Goal: Information Seeking & Learning: Find specific fact

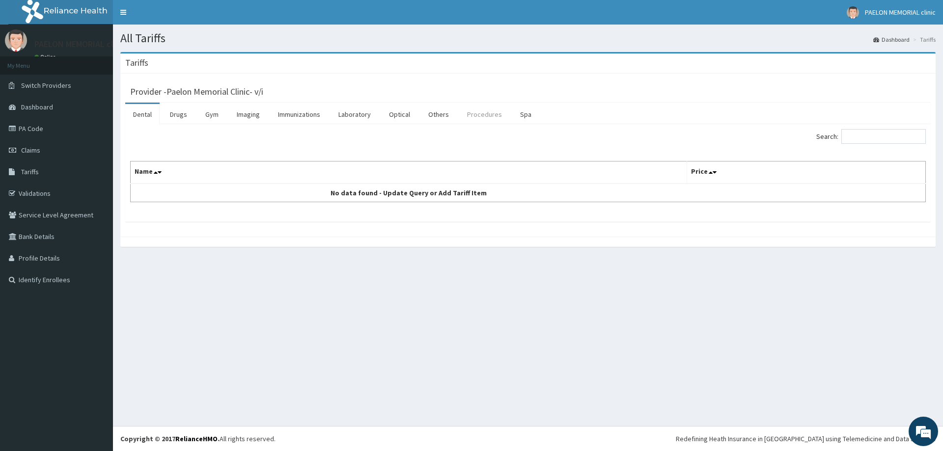
click at [482, 118] on link "Procedures" at bounding box center [484, 114] width 51 height 21
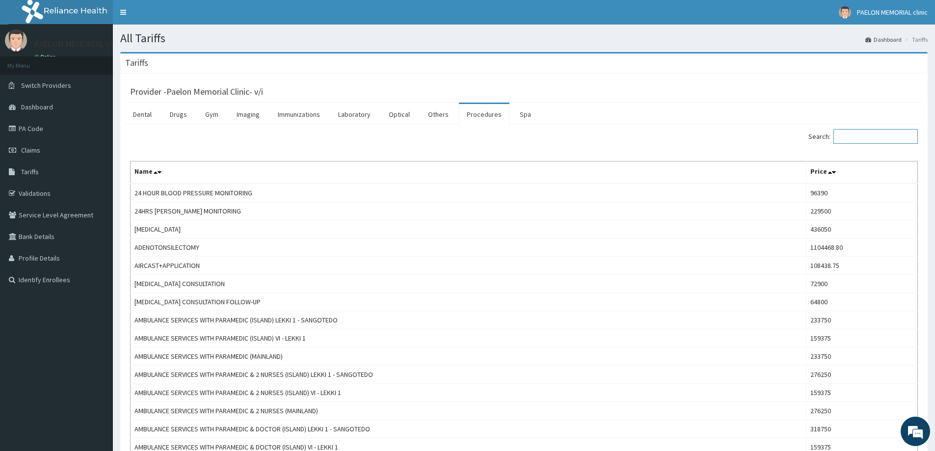
click at [876, 136] on input "Search:" at bounding box center [876, 136] width 84 height 15
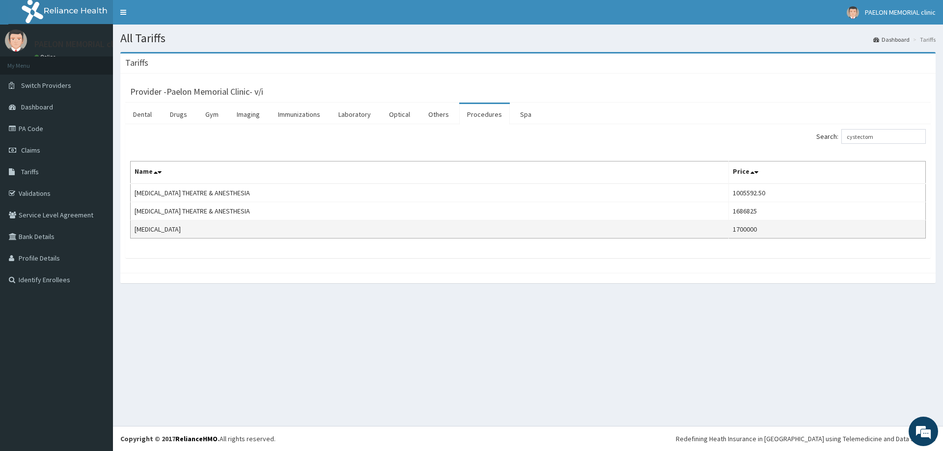
drag, startPoint x: 817, startPoint y: 231, endPoint x: 776, endPoint y: 230, distance: 40.8
click at [776, 230] on tr "[MEDICAL_DATA] 1700000" at bounding box center [528, 229] width 795 height 18
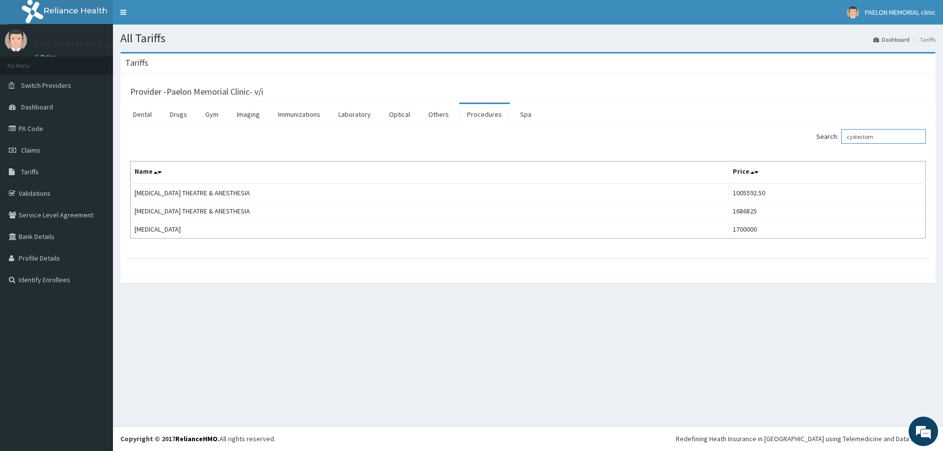
drag, startPoint x: 892, startPoint y: 136, endPoint x: 795, endPoint y: 138, distance: 96.2
click at [795, 140] on div "Search: cystectom" at bounding box center [730, 137] width 390 height 17
drag, startPoint x: 901, startPoint y: 138, endPoint x: 818, endPoint y: 140, distance: 83.5
click at [818, 140] on div "Search: myomect" at bounding box center [730, 137] width 390 height 17
type input "surgi"
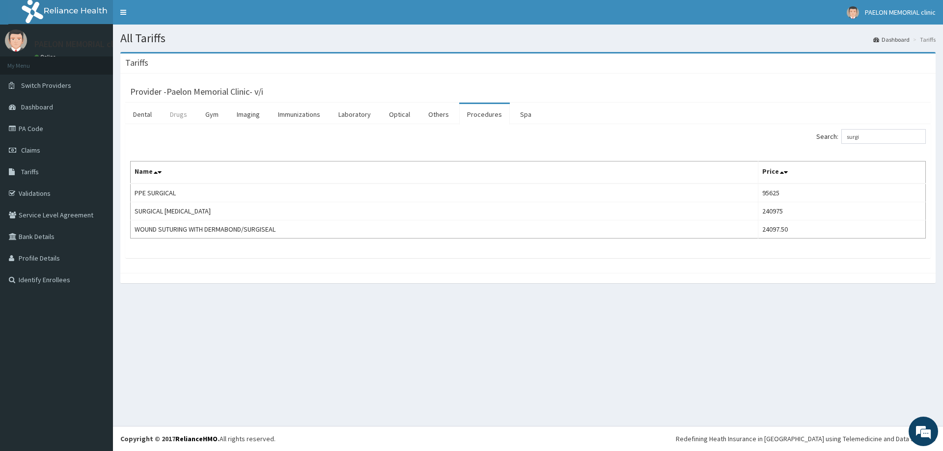
click at [183, 117] on link "Drugs" at bounding box center [178, 114] width 33 height 21
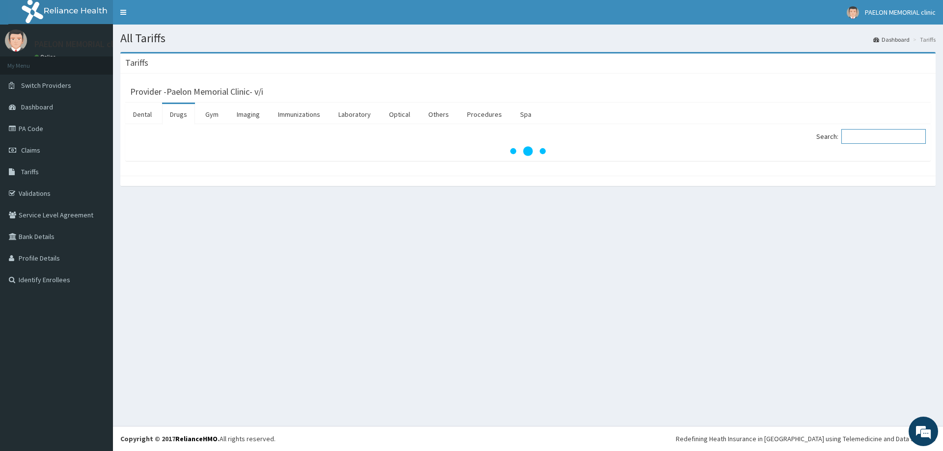
click at [868, 140] on input "Search:" at bounding box center [883, 136] width 84 height 15
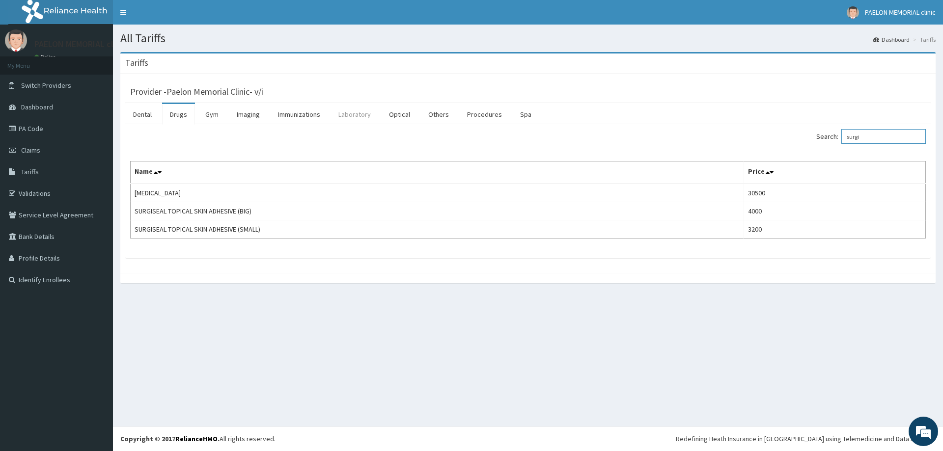
type input "surgi"
click at [369, 117] on link "Laboratory" at bounding box center [354, 114] width 48 height 21
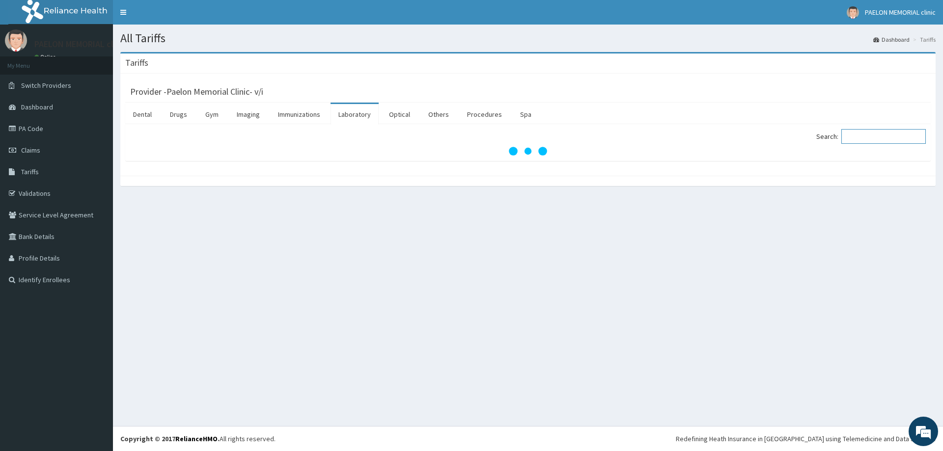
click at [878, 137] on input "Search:" at bounding box center [883, 136] width 84 height 15
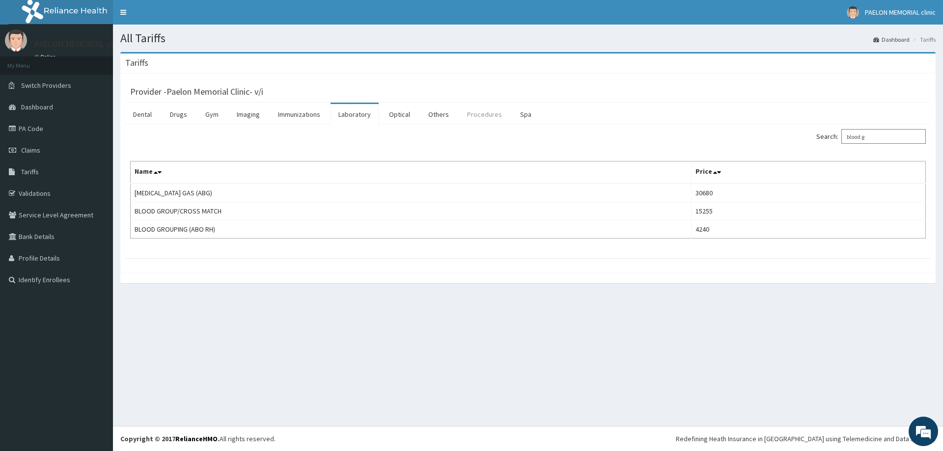
type input "blood g"
click at [482, 116] on link "Procedures" at bounding box center [484, 114] width 51 height 21
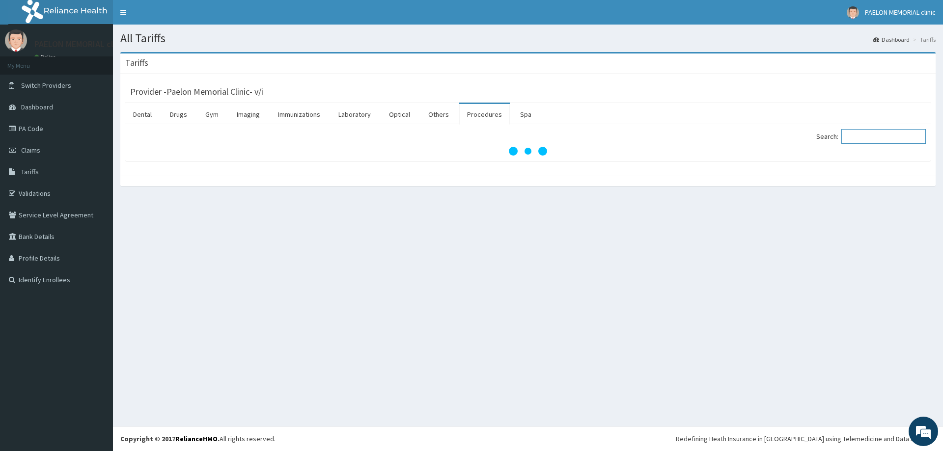
click at [859, 141] on input "Search:" at bounding box center [883, 136] width 84 height 15
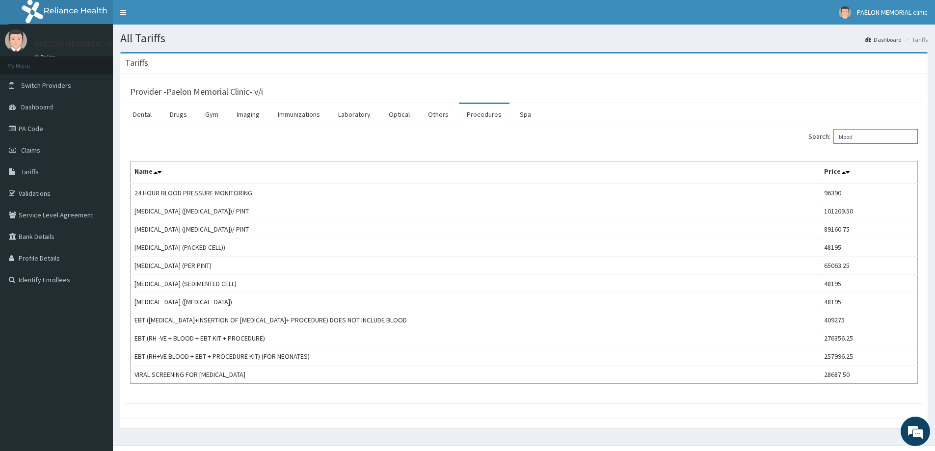
click at [852, 140] on input "blood" at bounding box center [876, 136] width 84 height 15
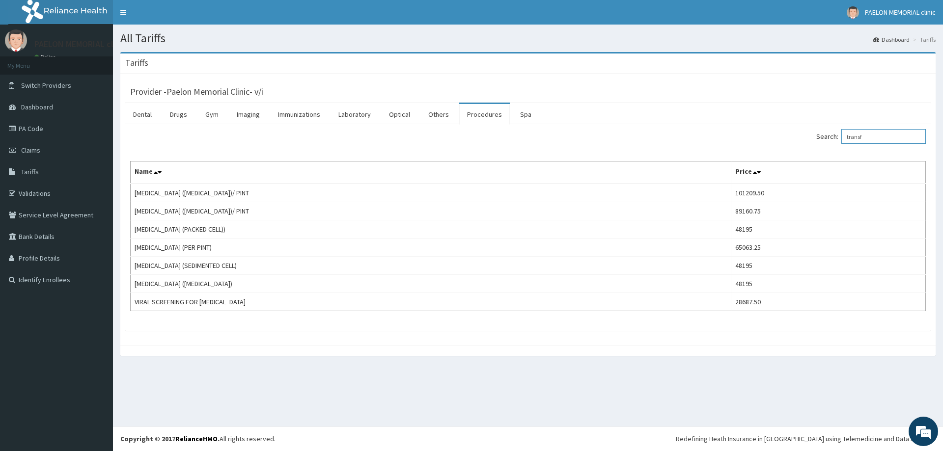
type input "transf"
click at [179, 115] on link "Drugs" at bounding box center [178, 114] width 33 height 21
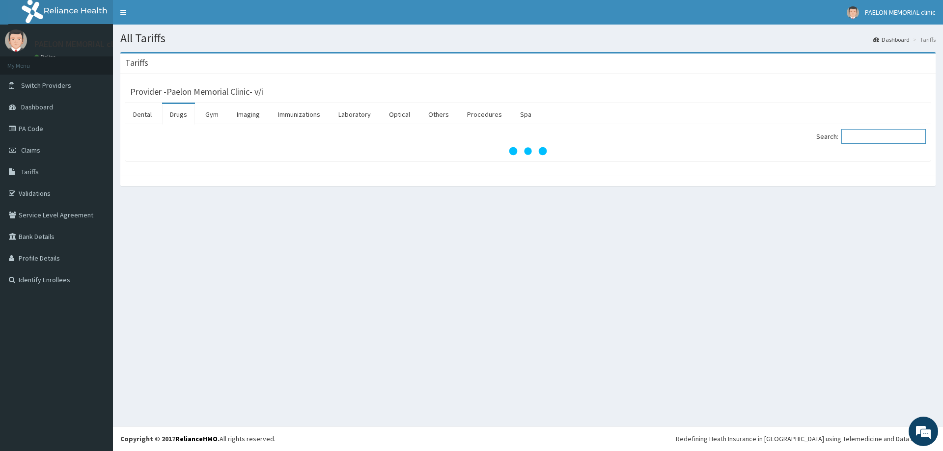
click at [870, 139] on input "Search:" at bounding box center [883, 136] width 84 height 15
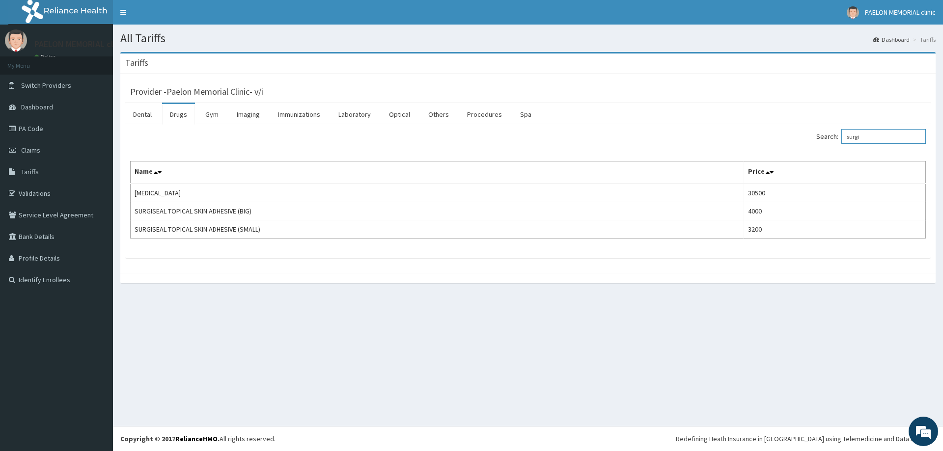
type input "surgi"
click at [146, 113] on link "Dental" at bounding box center [142, 114] width 34 height 21
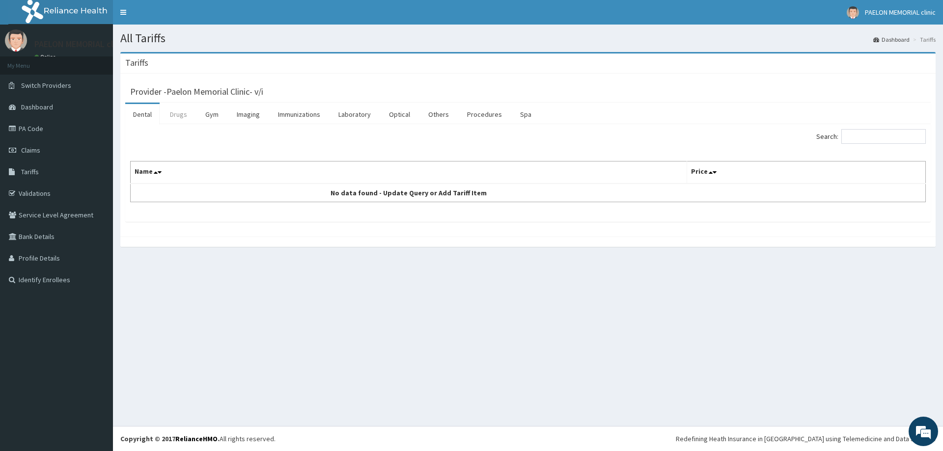
click at [178, 115] on link "Drugs" at bounding box center [178, 114] width 33 height 21
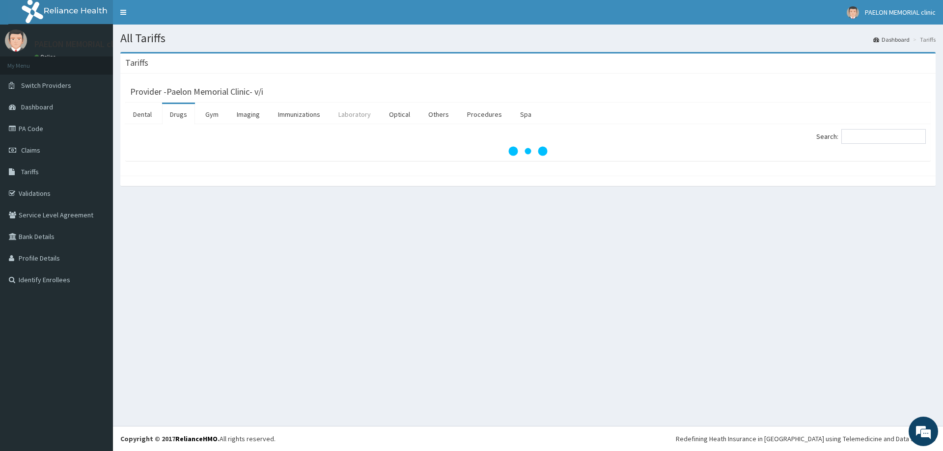
click at [361, 112] on link "Laboratory" at bounding box center [354, 114] width 48 height 21
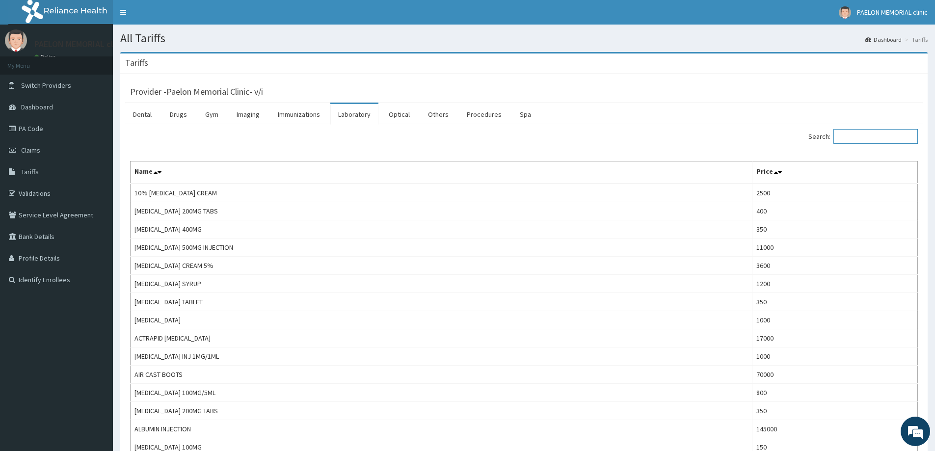
click at [891, 138] on input "Search:" at bounding box center [876, 136] width 84 height 15
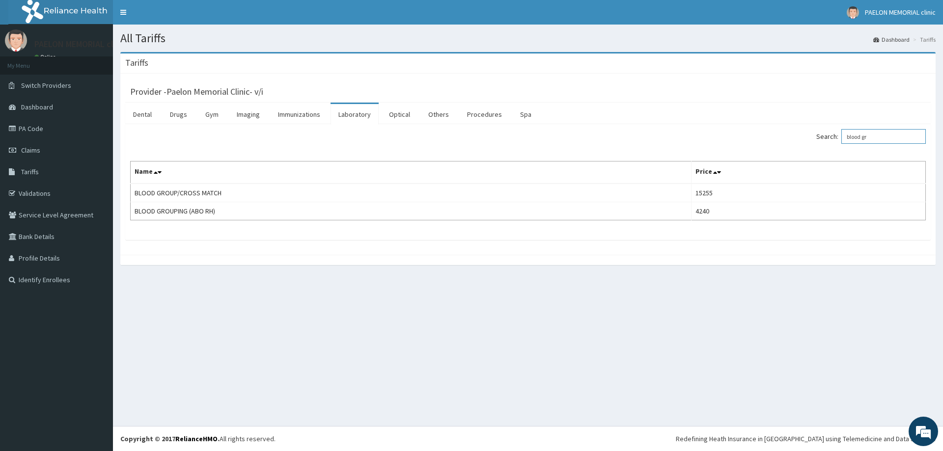
type input "blood gr"
